Goal: Find specific page/section: Find specific page/section

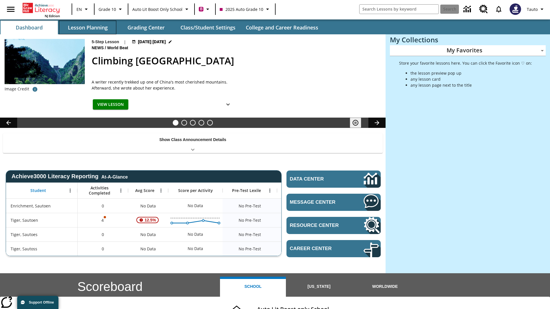
click at [88, 27] on button "Lesson Planning" at bounding box center [87, 28] width 57 height 14
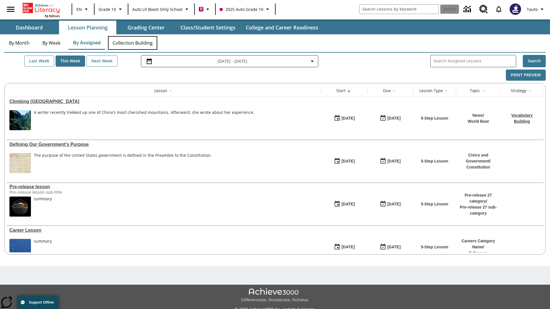
click at [132, 43] on button "Collection Building" at bounding box center [132, 43] width 49 height 14
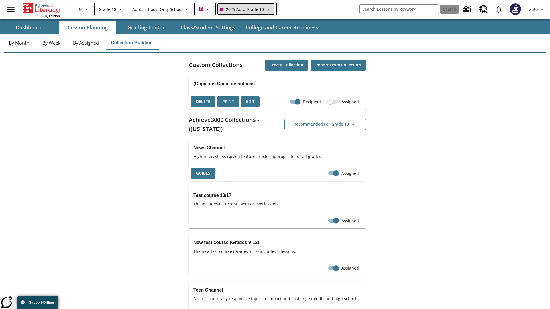
click at [245, 9] on span "2025 Auto Grade 10" at bounding box center [242, 9] width 44 height 6
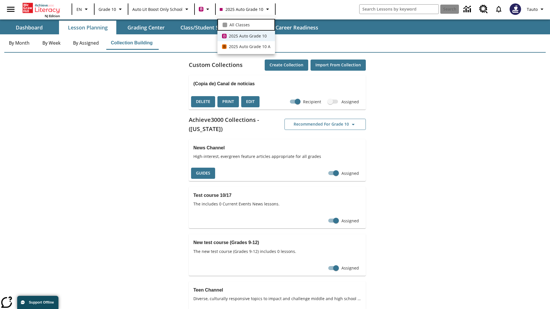
click at [246, 24] on span "All Classes" at bounding box center [239, 25] width 20 height 6
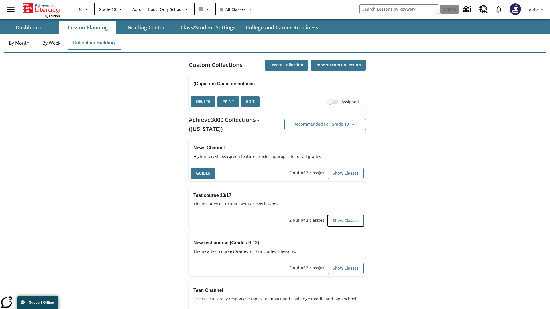
click at [345, 221] on button "Show Classes" at bounding box center [346, 220] width 36 height 11
